Goal: Task Accomplishment & Management: Use online tool/utility

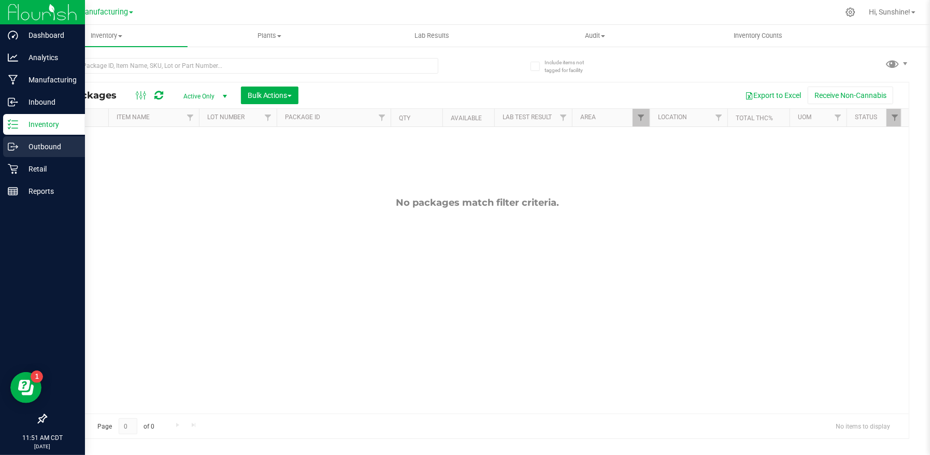
click at [62, 150] on p "Outbound" at bounding box center [49, 146] width 62 height 12
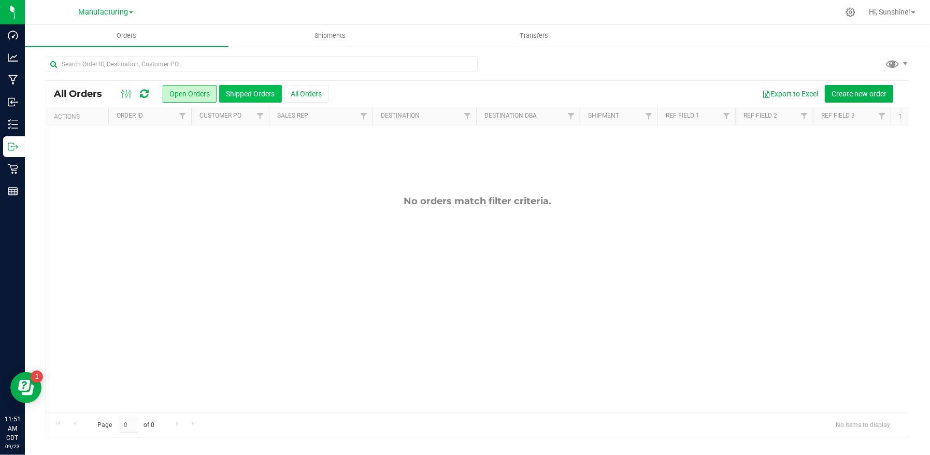
click at [261, 91] on button "Shipped Orders" at bounding box center [250, 94] width 63 height 18
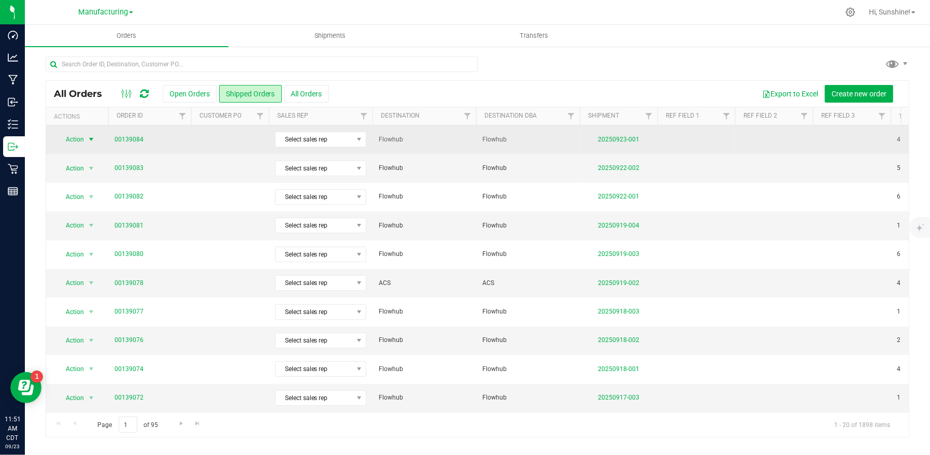
click at [81, 140] on span "Action" at bounding box center [70, 139] width 28 height 15
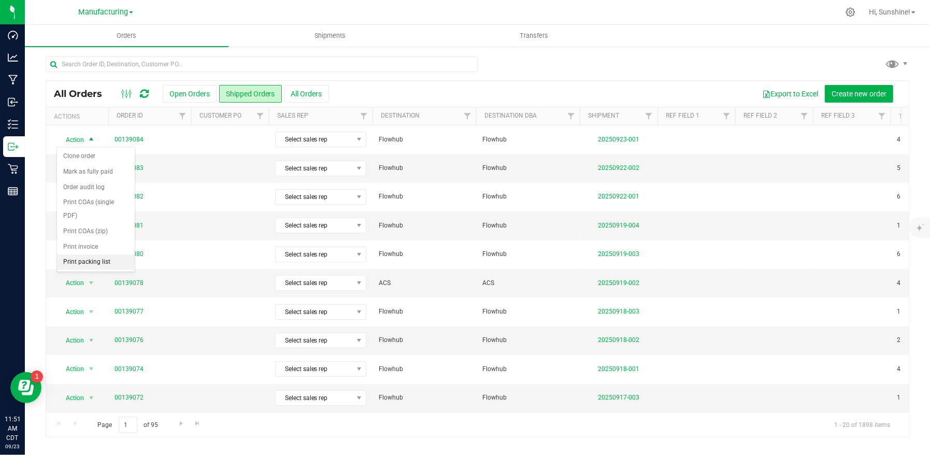
click at [101, 254] on li "Print packing list" at bounding box center [96, 262] width 78 height 16
drag, startPoint x: 568, startPoint y: 58, endPoint x: 557, endPoint y: 61, distance: 10.8
click at [568, 58] on div at bounding box center [478, 68] width 864 height 24
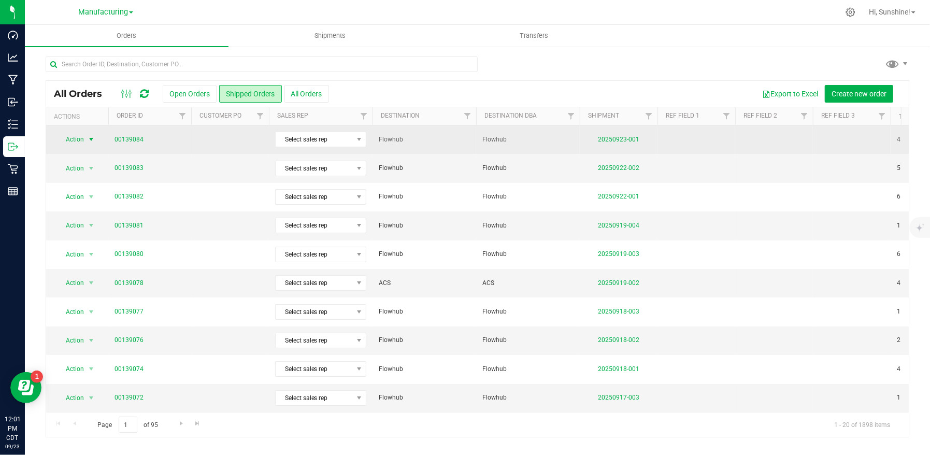
click at [71, 140] on span "Action" at bounding box center [70, 139] width 28 height 15
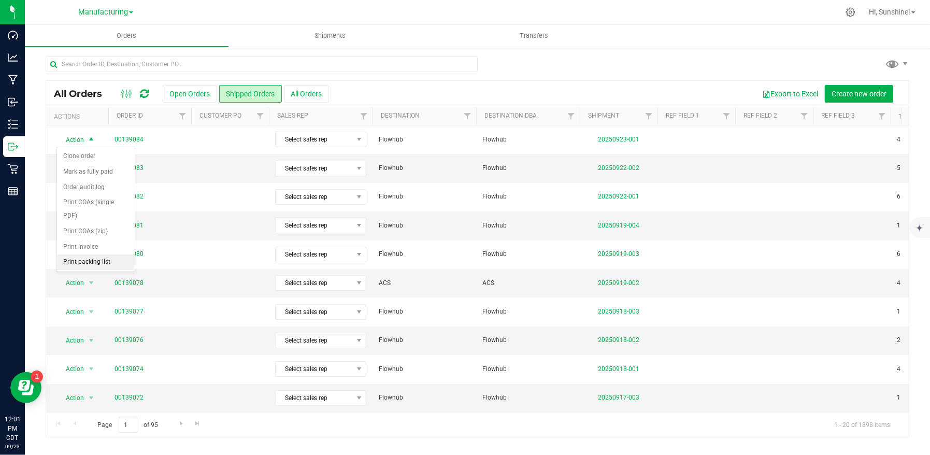
click at [88, 254] on li "Print packing list" at bounding box center [96, 262] width 78 height 16
